Goal: Browse casually

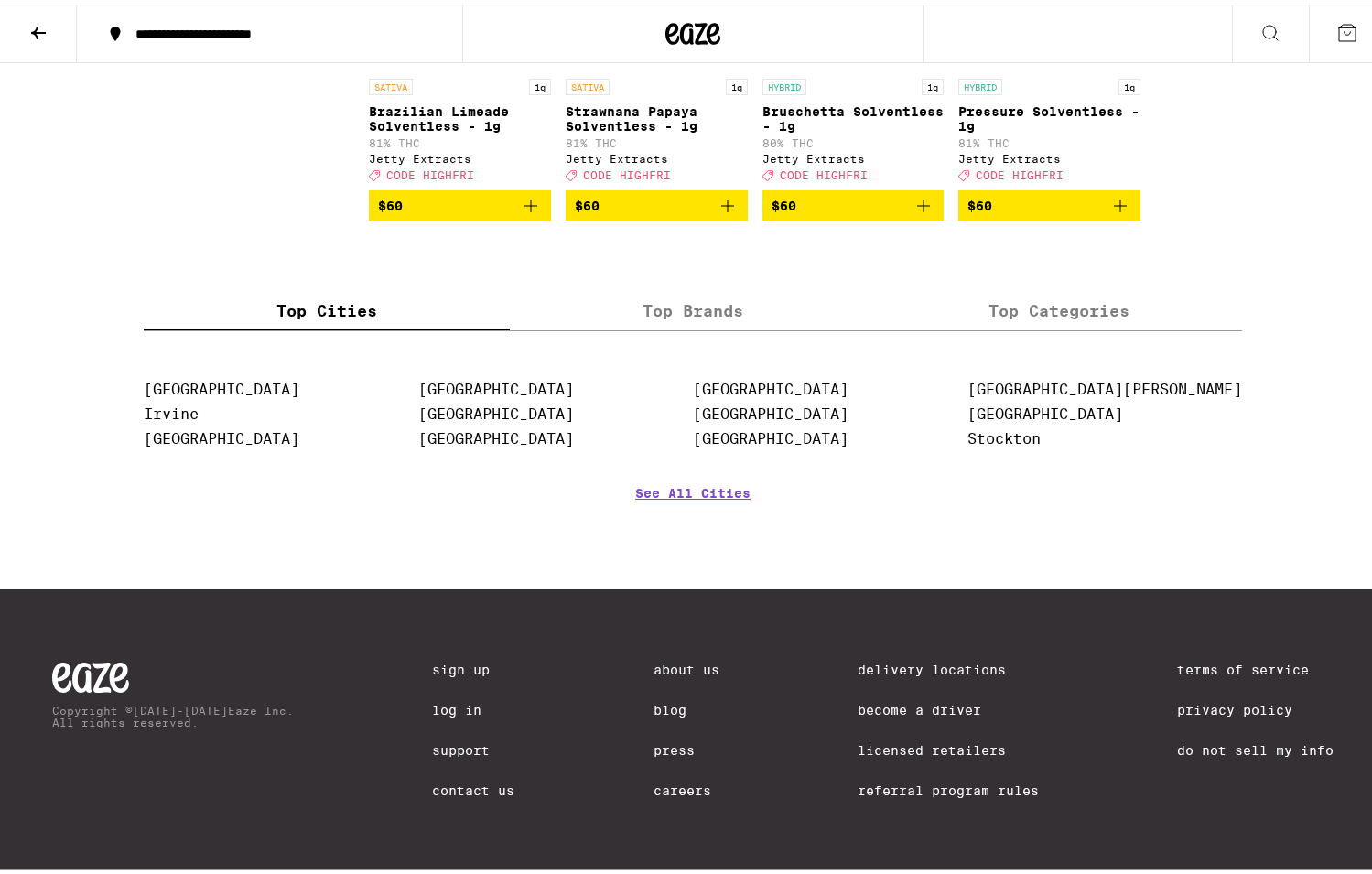
scroll to position [5295, 0]
